Goal: Transaction & Acquisition: Purchase product/service

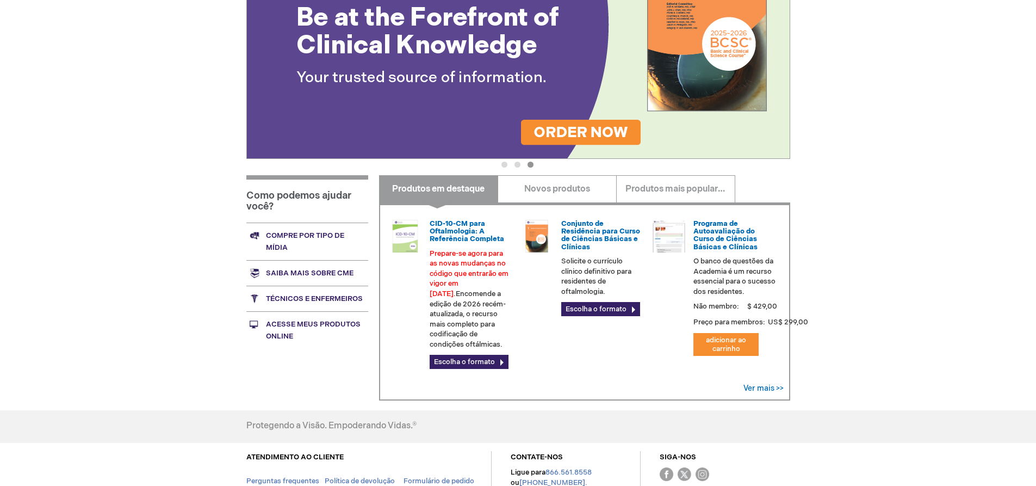
scroll to position [218, 0]
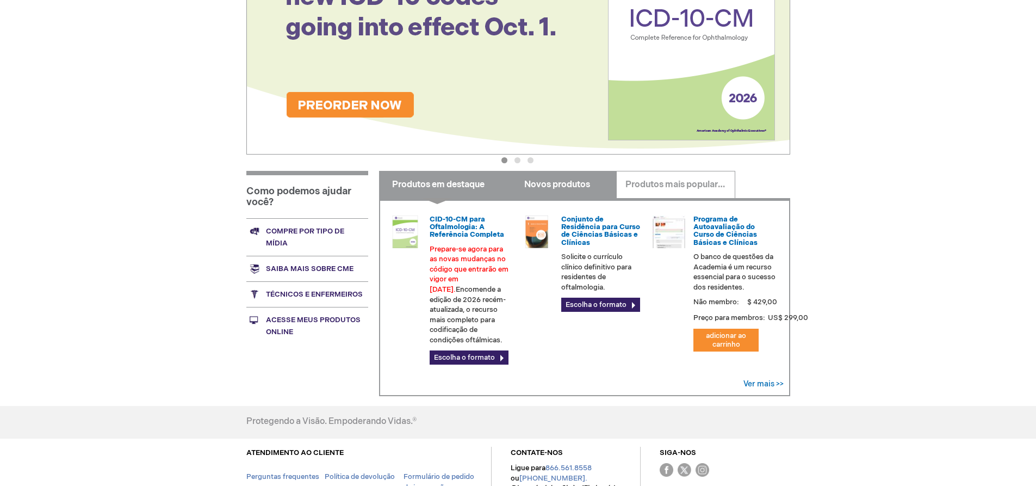
click at [537, 184] on font "Novos produtos" at bounding box center [557, 184] width 66 height 10
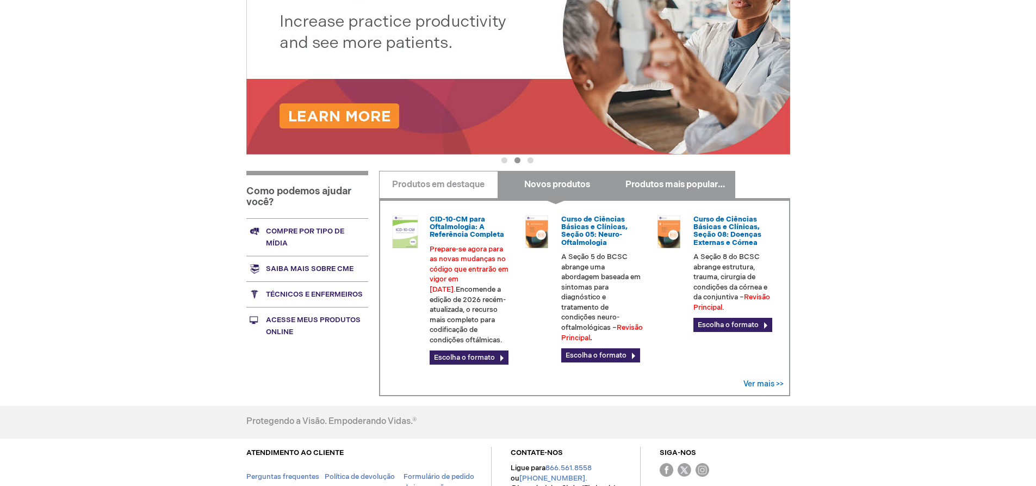
click at [658, 176] on link "Produtos mais populares" at bounding box center [675, 184] width 119 height 27
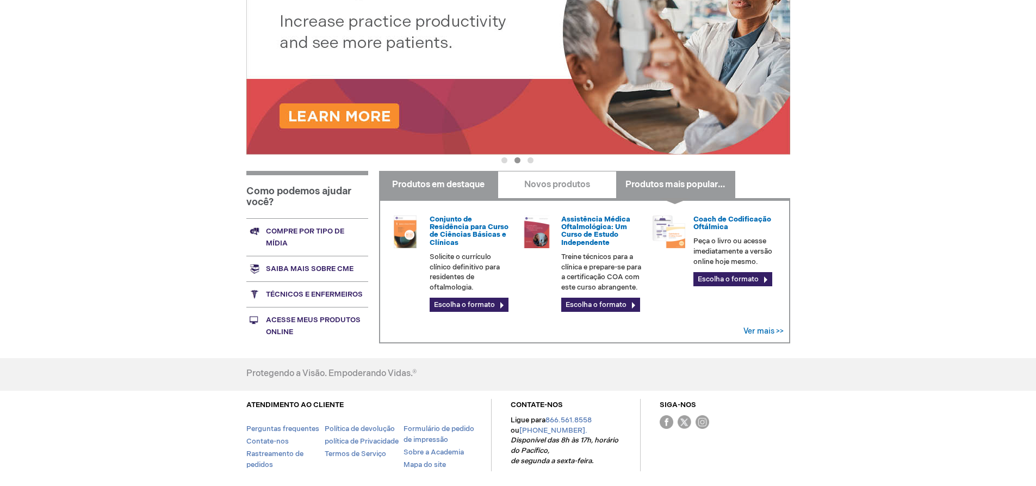
click at [411, 180] on font "Produtos em destaque" at bounding box center [438, 184] width 92 height 10
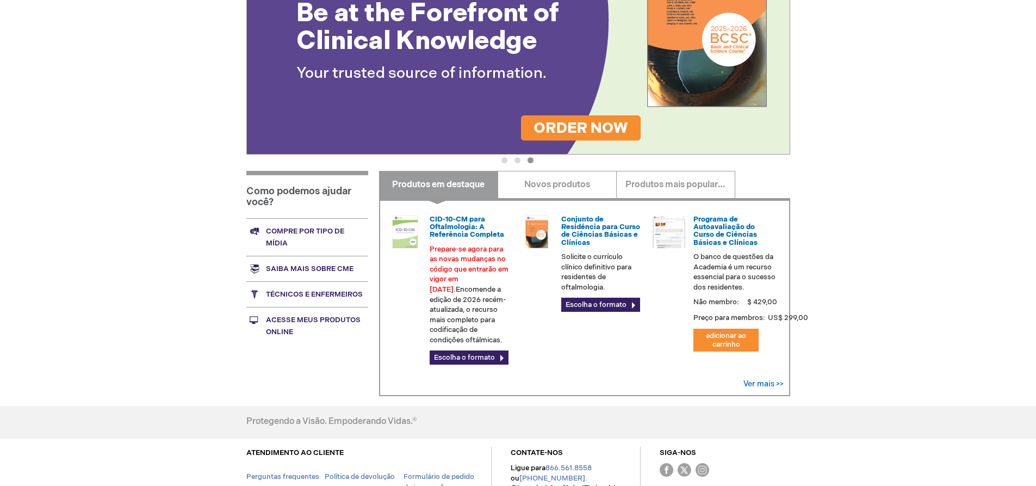
click at [283, 324] on font "Acesse meus produtos online" at bounding box center [313, 325] width 95 height 21
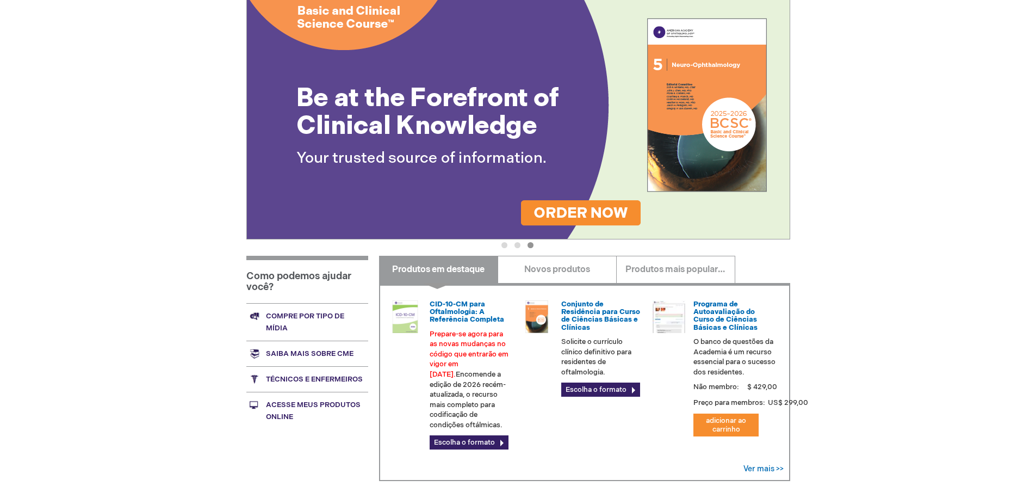
scroll to position [192, 0]
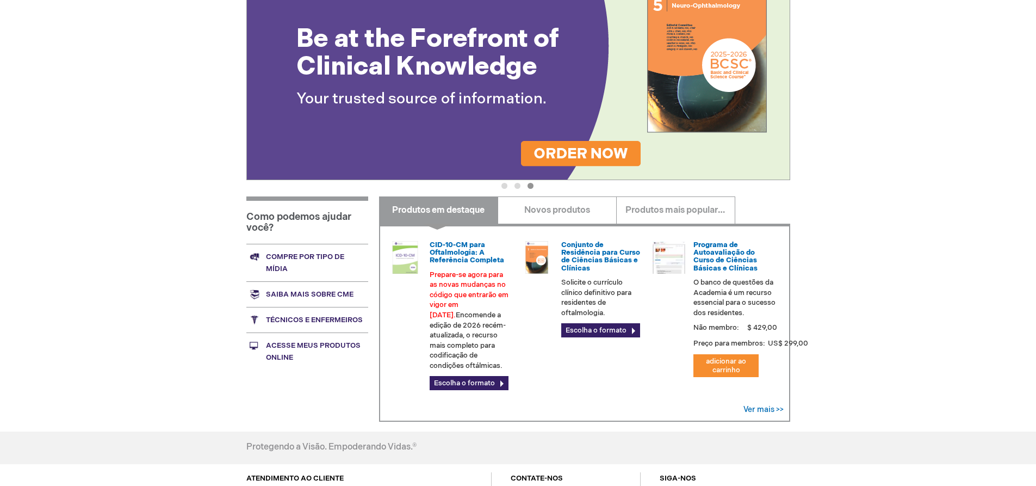
click at [282, 260] on font "Compre por tipo de mídia" at bounding box center [305, 262] width 78 height 21
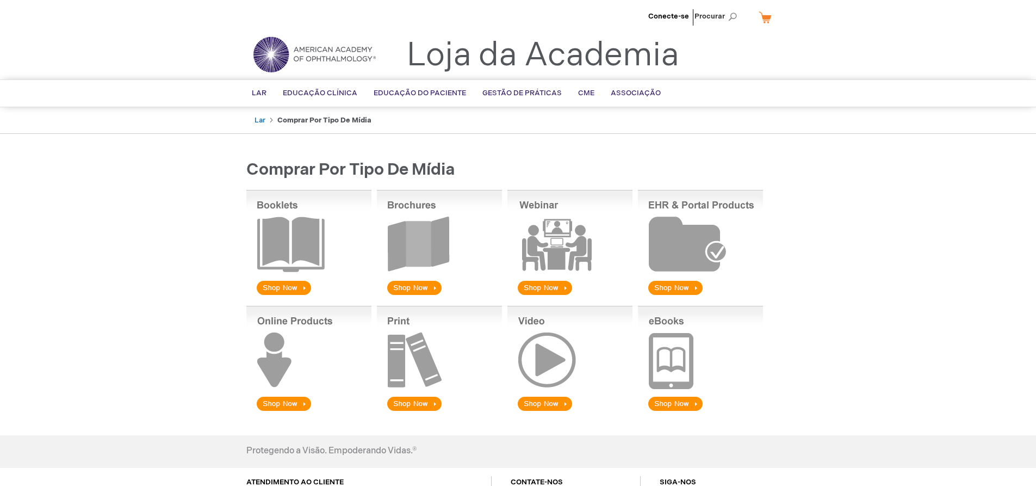
click at [287, 252] on img at bounding box center [308, 243] width 125 height 107
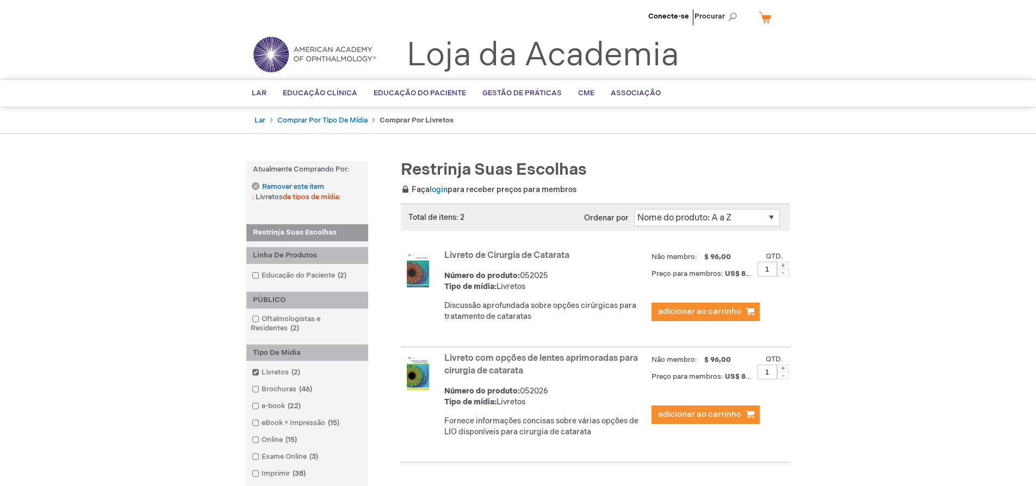
click at [923, 297] on div "Conecte-se Procurar Meu carrinho FECHAR ITENS ADICIONADOS RECENTEMENTE Fechar N…" at bounding box center [518, 394] width 1036 height 788
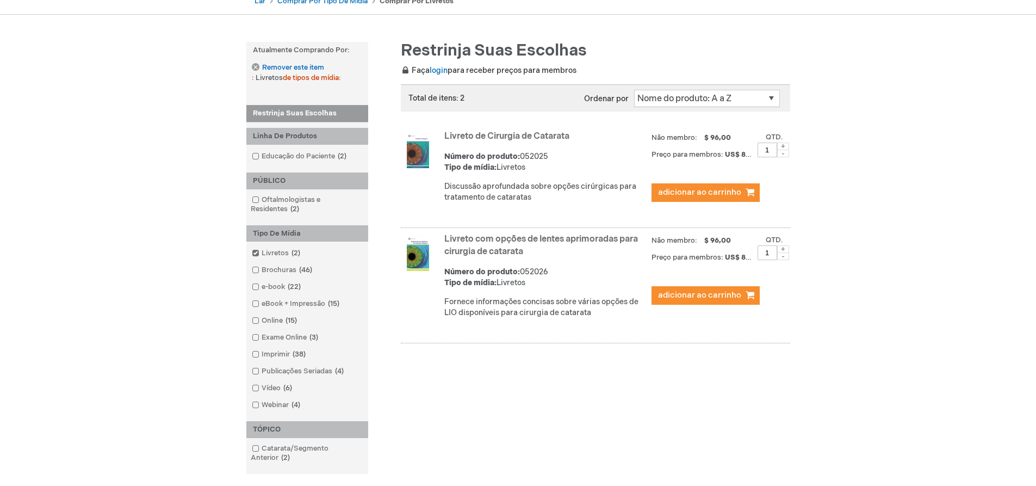
scroll to position [163, 0]
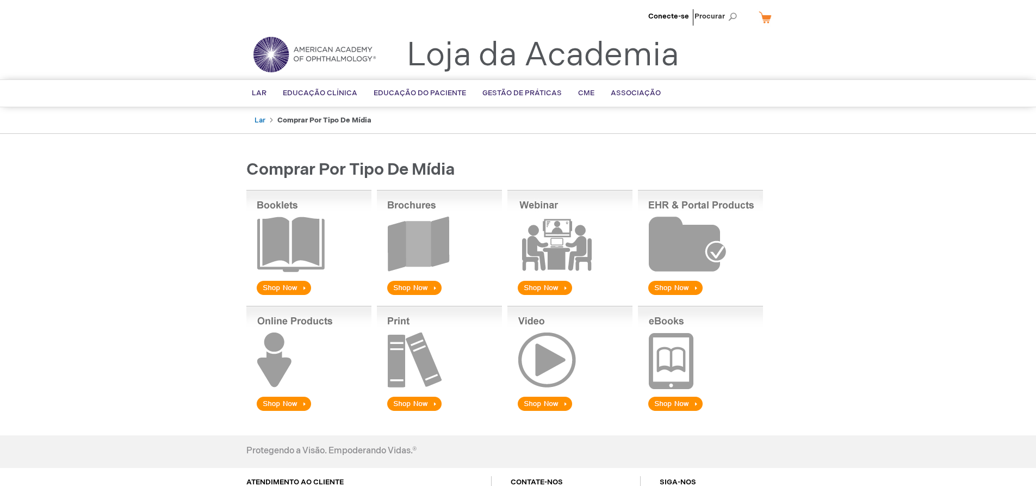
click at [673, 364] on img at bounding box center [700, 359] width 125 height 107
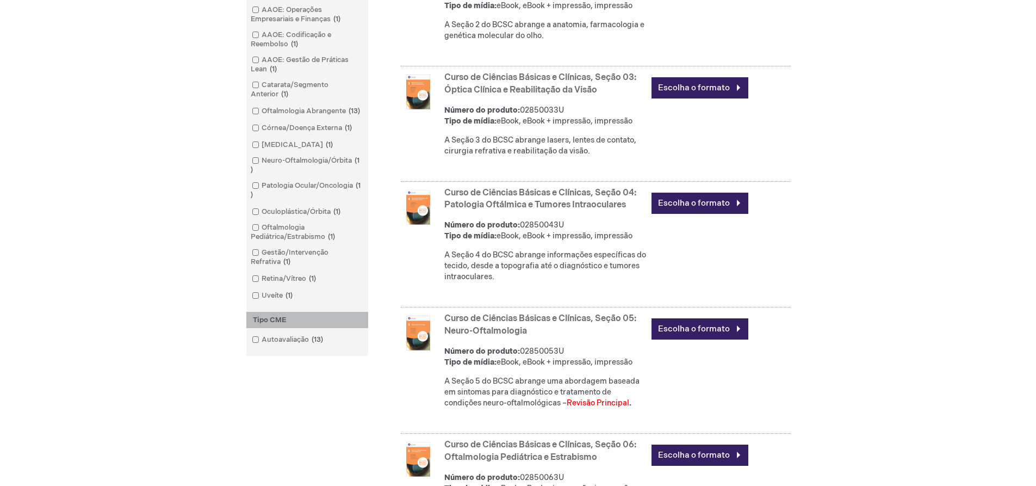
scroll to position [653, 0]
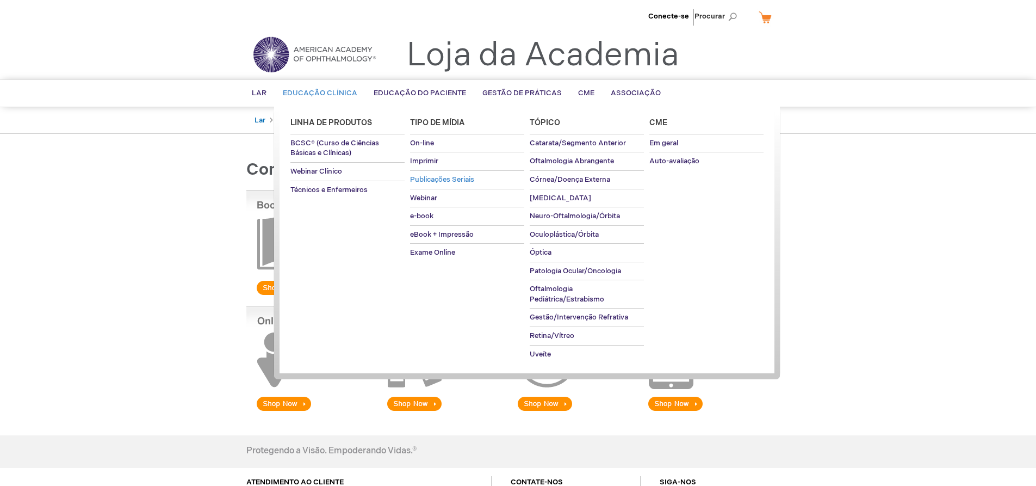
click at [453, 178] on font "Publicações Seriais" at bounding box center [442, 179] width 64 height 9
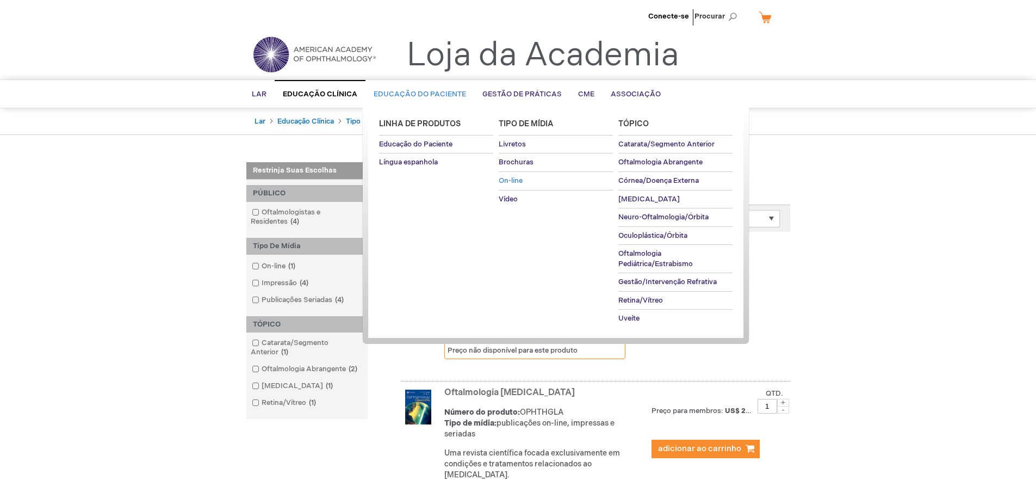
click at [515, 178] on font "On-line" at bounding box center [511, 180] width 24 height 9
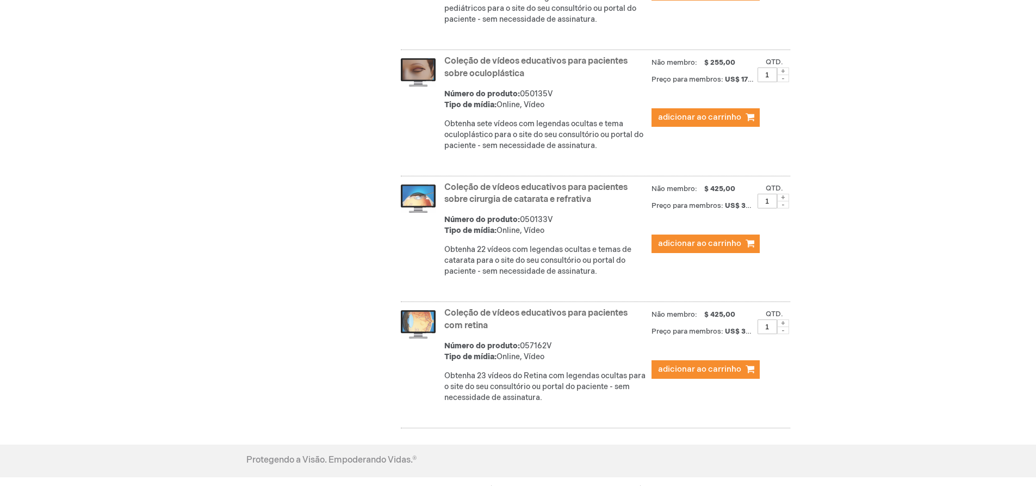
scroll to position [707, 0]
